Goal: Information Seeking & Learning: Learn about a topic

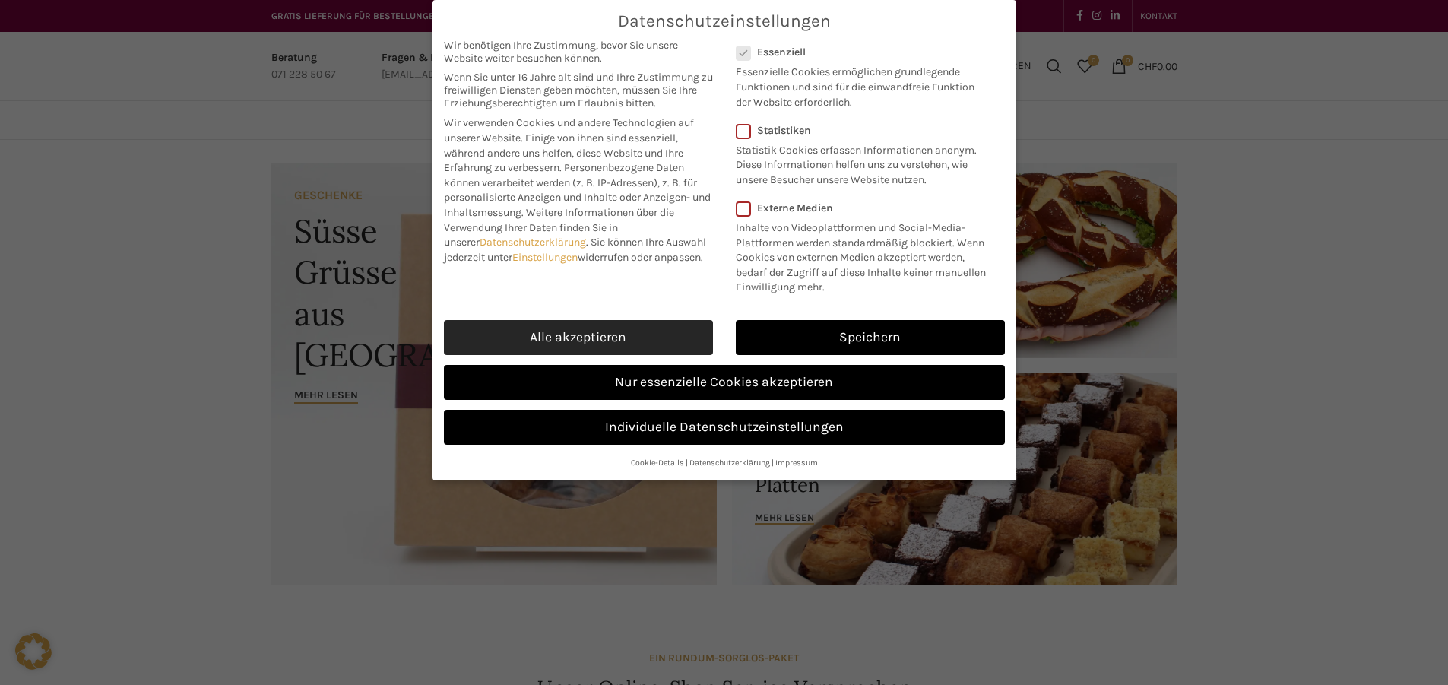
click at [645, 326] on link "Alle akzeptieren" at bounding box center [578, 337] width 269 height 35
checkbox input "true"
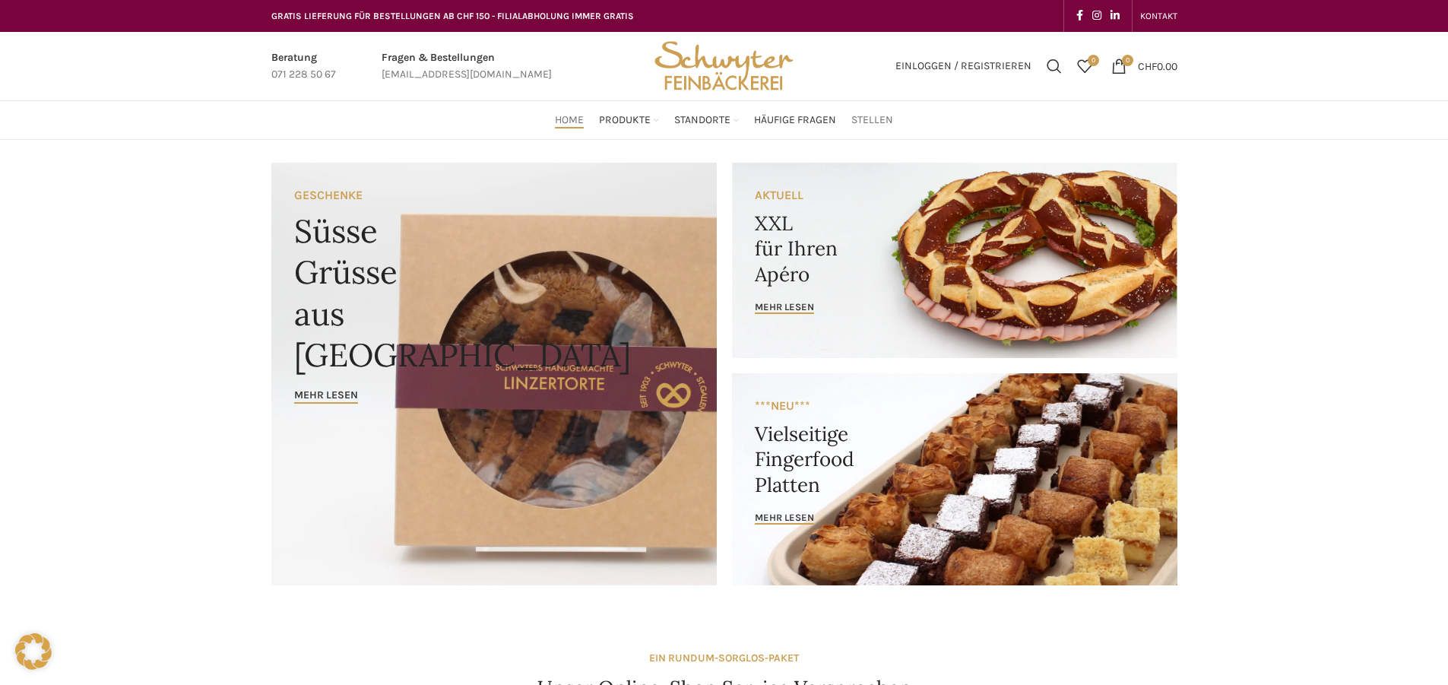
click at [859, 118] on span "Stellen" at bounding box center [873, 120] width 42 height 14
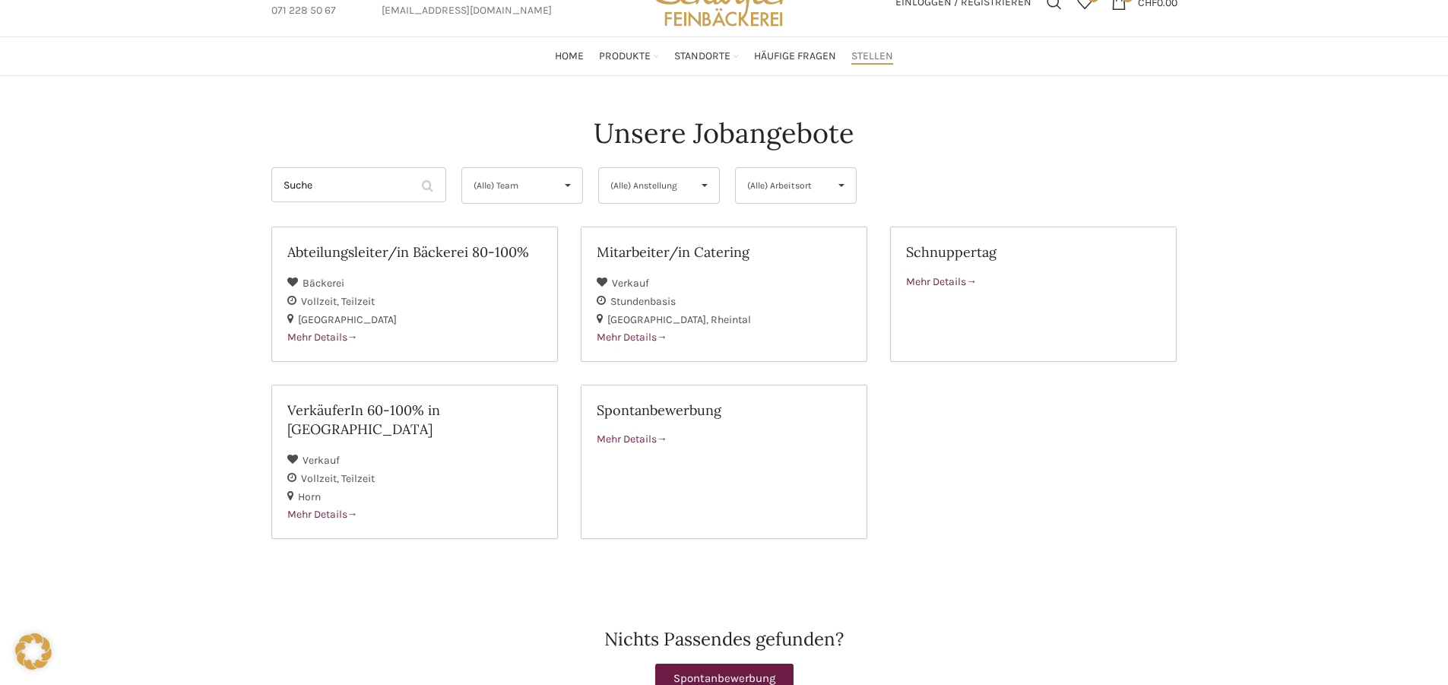
scroll to position [76, 0]
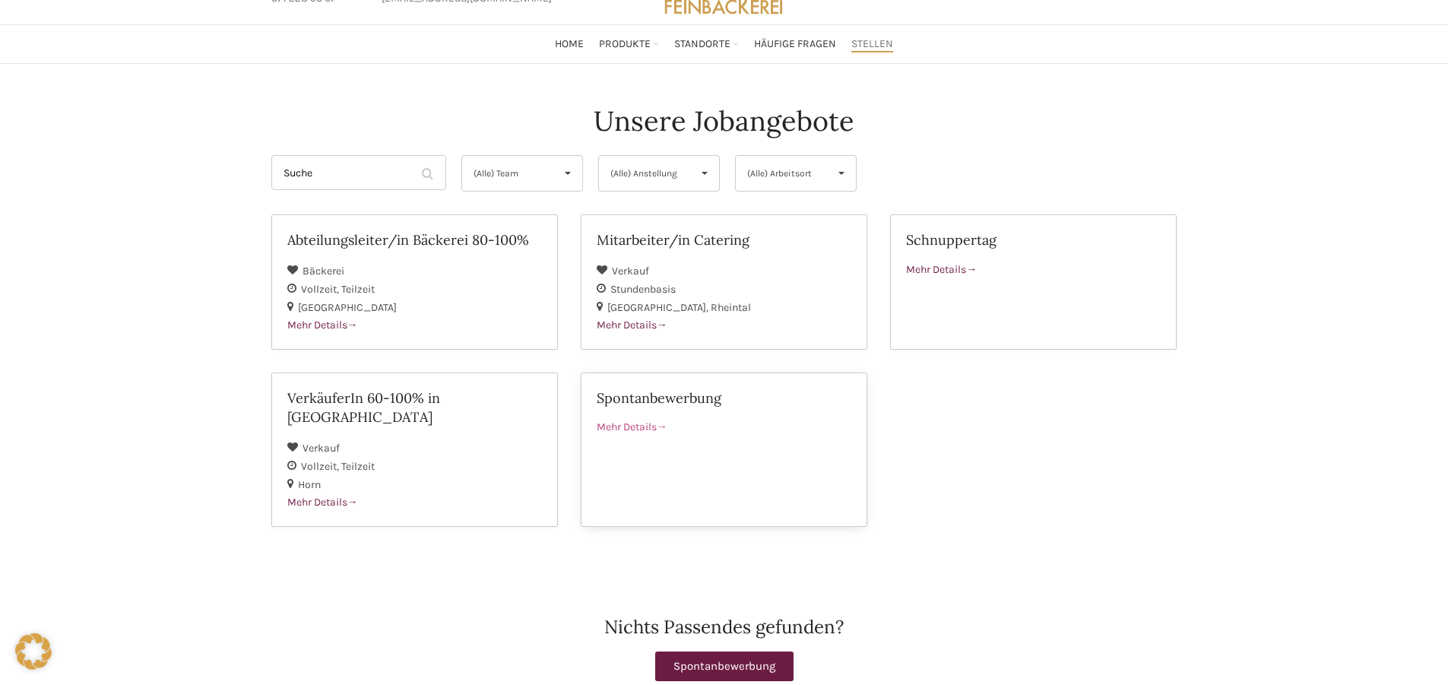
click at [629, 436] on link "Spontanbewerbung Mehr Details" at bounding box center [724, 450] width 287 height 154
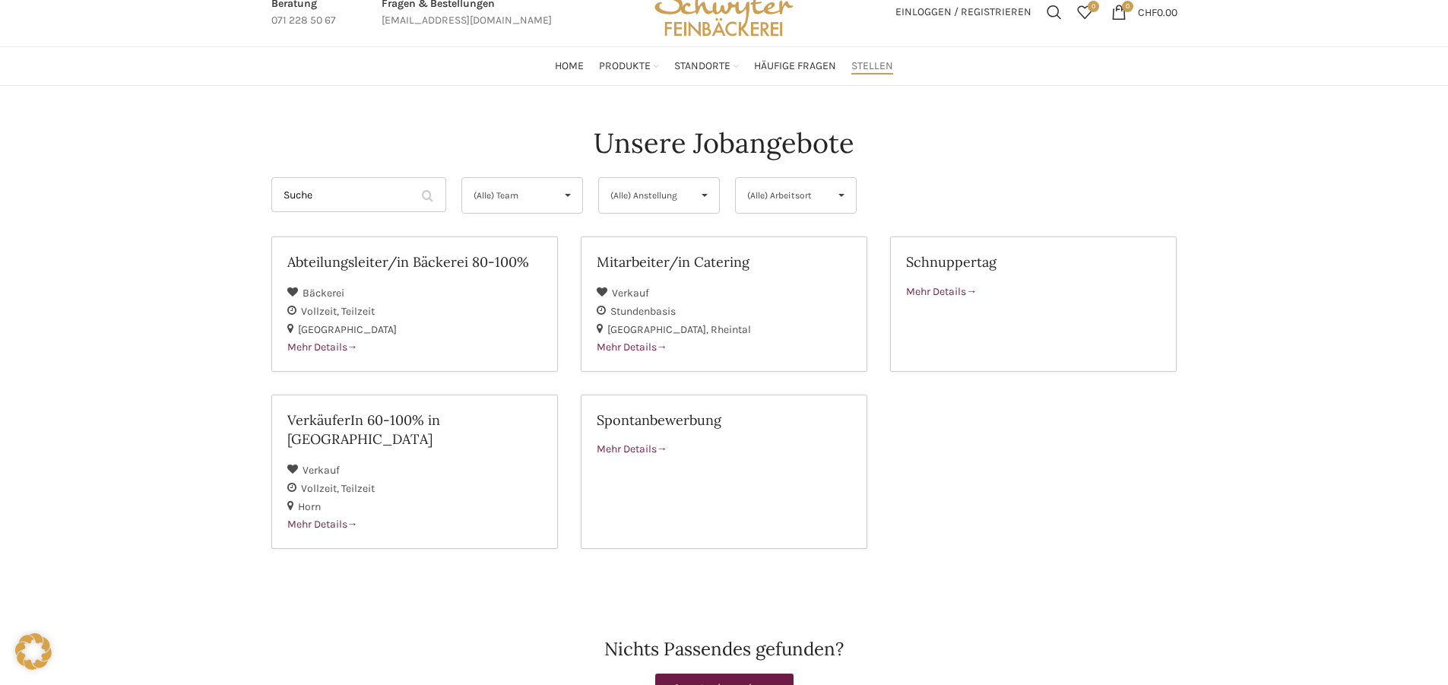
scroll to position [0, 0]
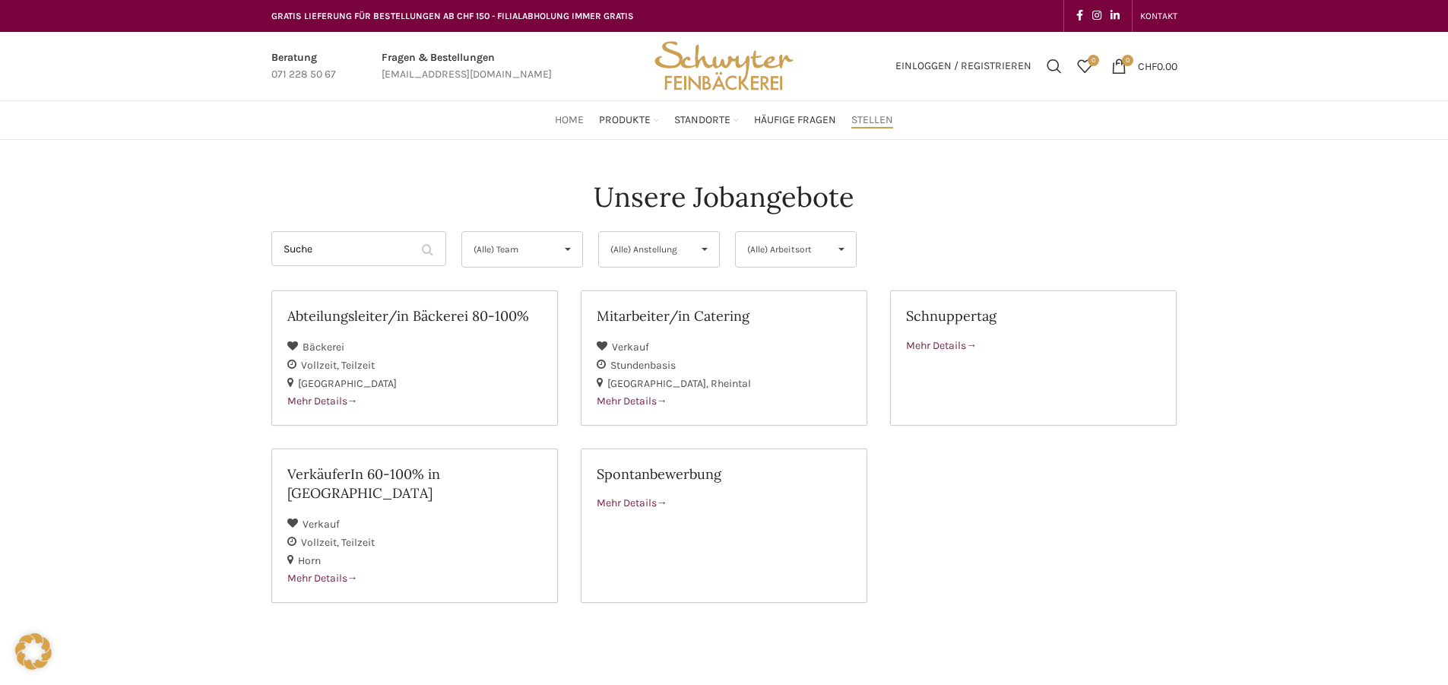
drag, startPoint x: 644, startPoint y: 127, endPoint x: 567, endPoint y: 120, distance: 77.1
click at [567, 120] on span "Home" at bounding box center [569, 120] width 29 height 14
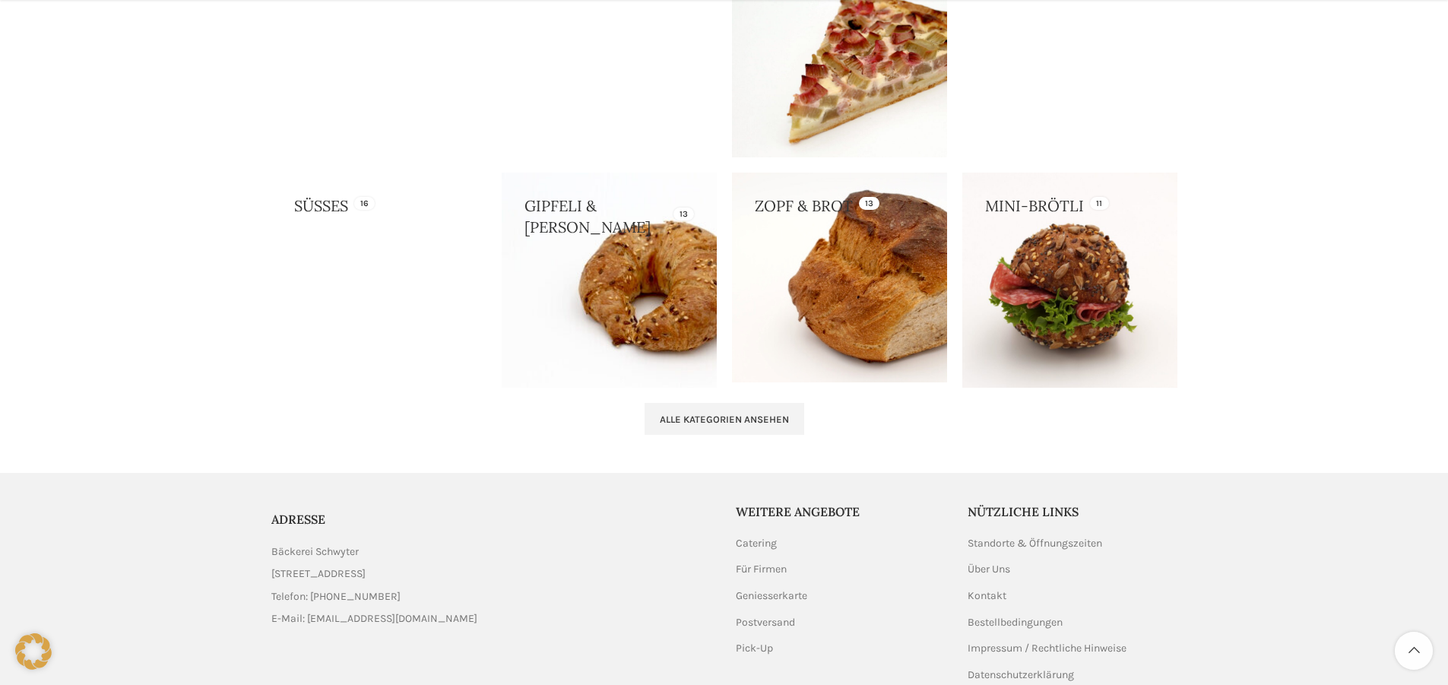
scroll to position [1546, 0]
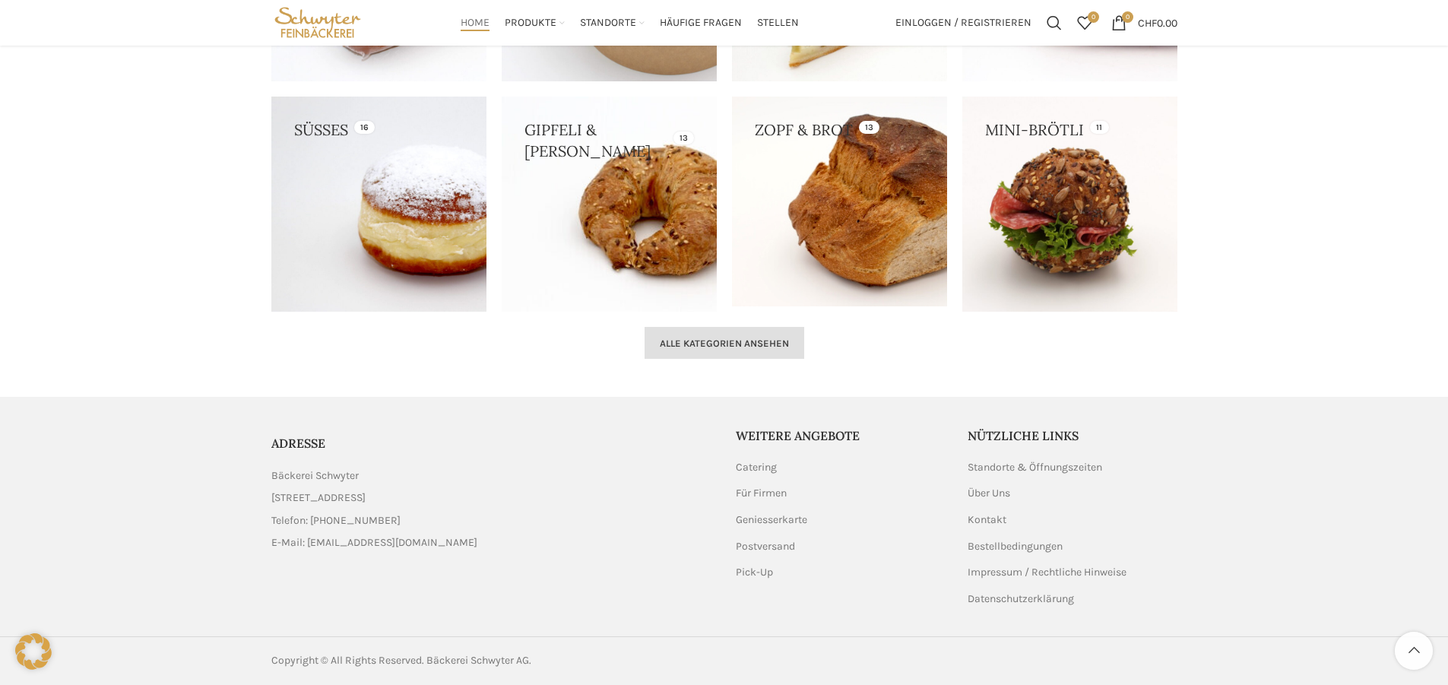
click at [711, 348] on span "Alle Kategorien ansehen" at bounding box center [724, 344] width 129 height 12
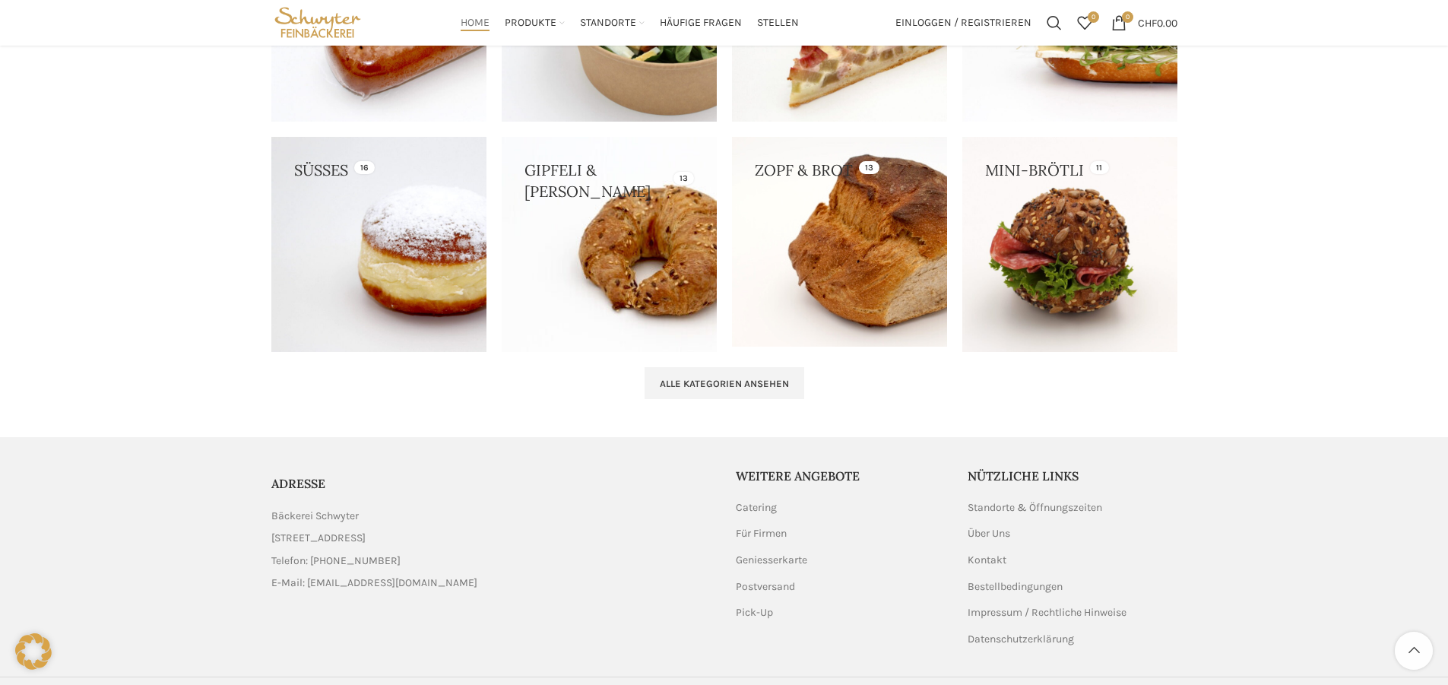
scroll to position [1384, 0]
